Goal: Task Accomplishment & Management: Manage account settings

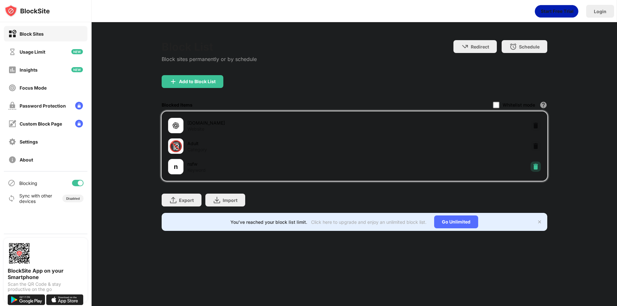
click at [538, 165] on img at bounding box center [536, 167] width 6 height 6
